Goal: Task Accomplishment & Management: Complete application form

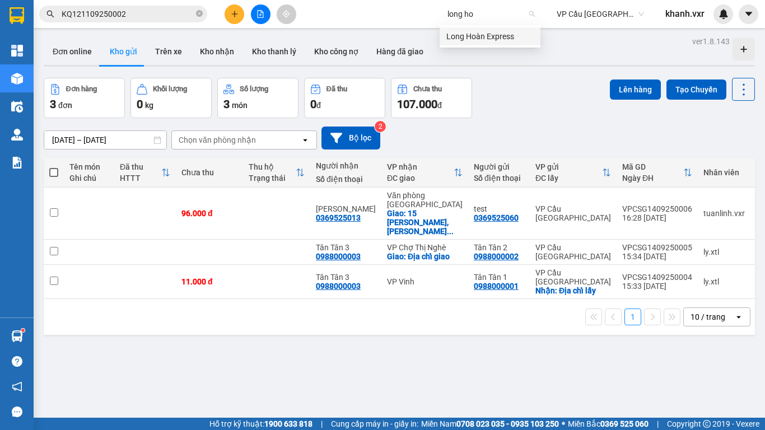
type input "long hoa"
click at [470, 36] on div "Long Hoàn Express" at bounding box center [489, 36] width 87 height 12
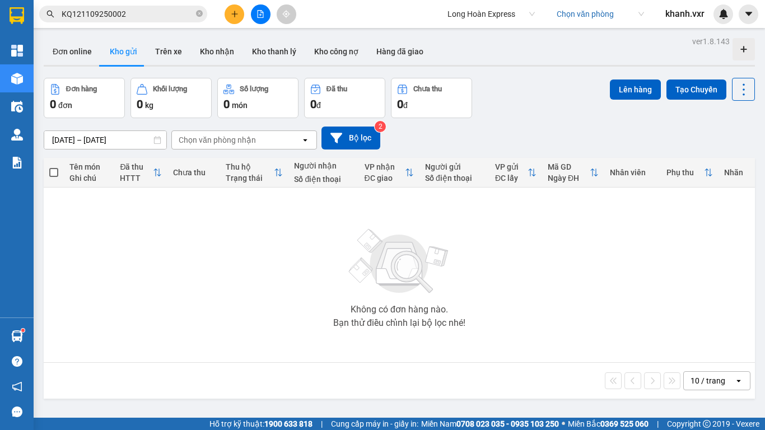
click at [102, 11] on input "KQ121109250002" at bounding box center [128, 14] width 132 height 12
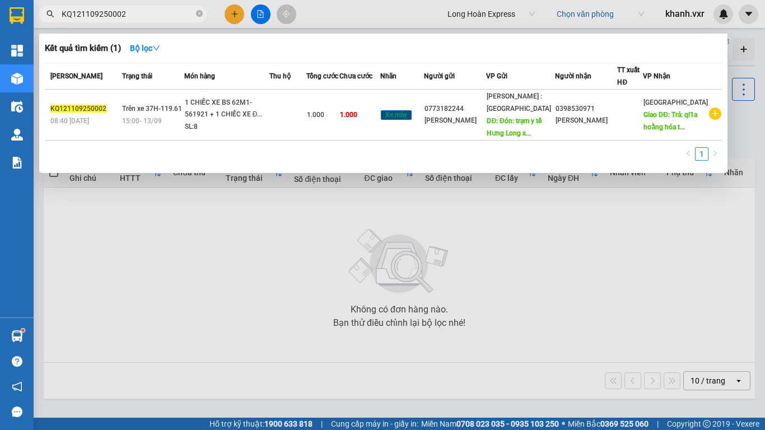
click at [103, 15] on input "KQ121109250002" at bounding box center [128, 14] width 132 height 12
paste input "37573759"
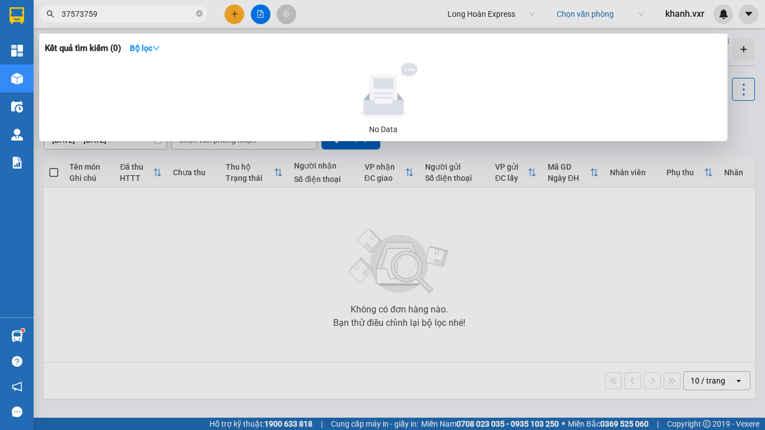
click at [77, 14] on input "37573759" at bounding box center [128, 14] width 132 height 12
paste input "HNHD0809250034"
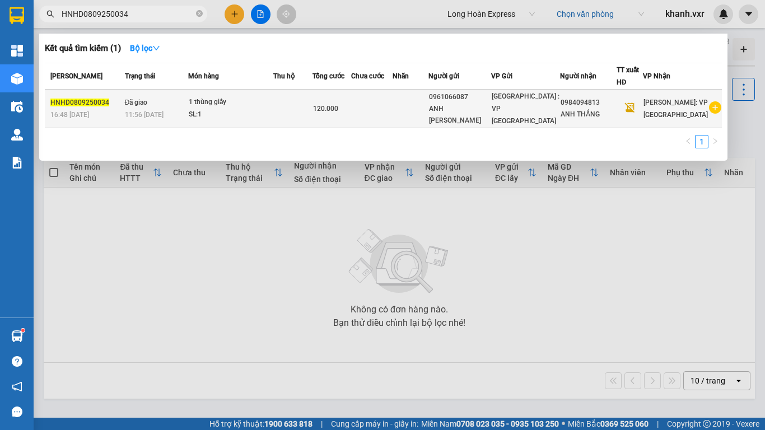
type input "HNHD0809250034"
click at [344, 92] on td "120.000" at bounding box center [331, 109] width 38 height 39
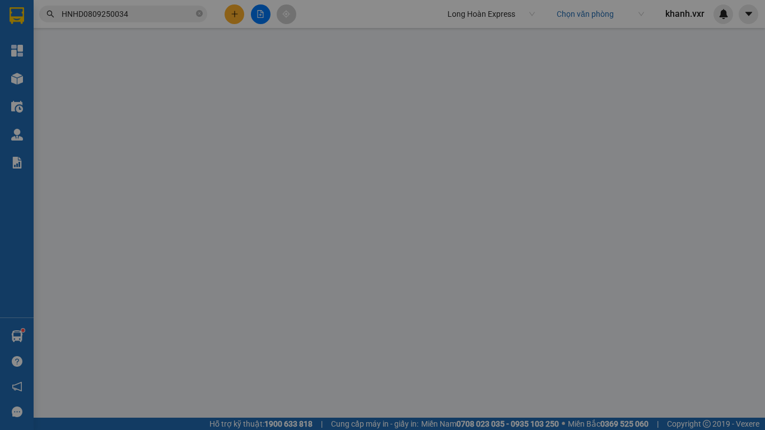
type input "0961066087"
type input "ANH [PERSON_NAME]"
type input "0984094813"
type input "ANH THẮNG"
type input "120.000"
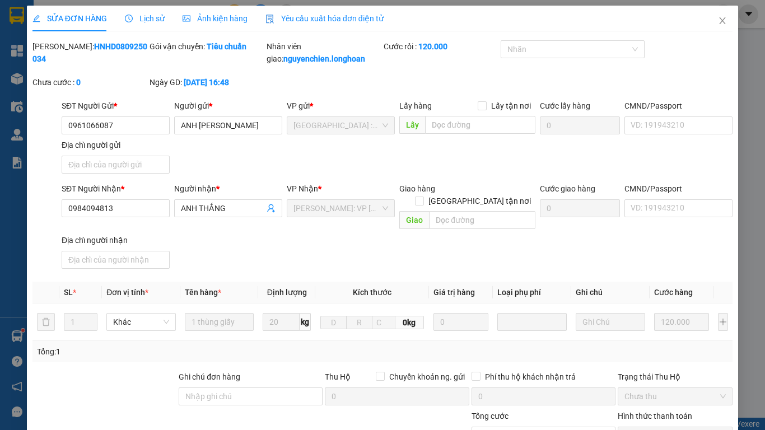
click at [144, 25] on div "Lịch sử" at bounding box center [145, 19] width 40 height 26
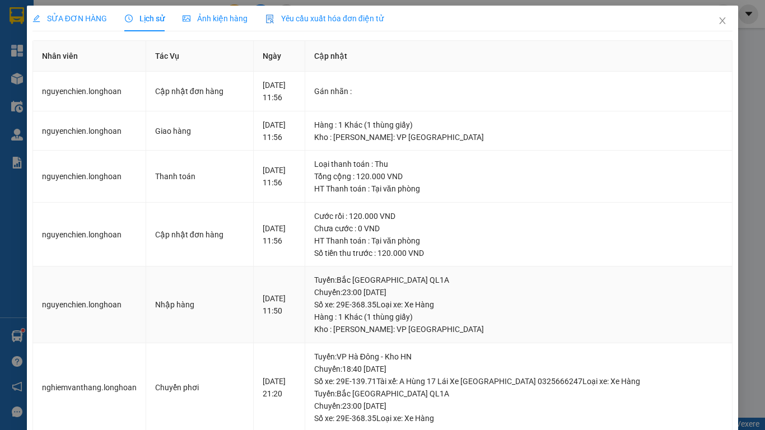
scroll to position [403, 0]
